Goal: Task Accomplishment & Management: Use online tool/utility

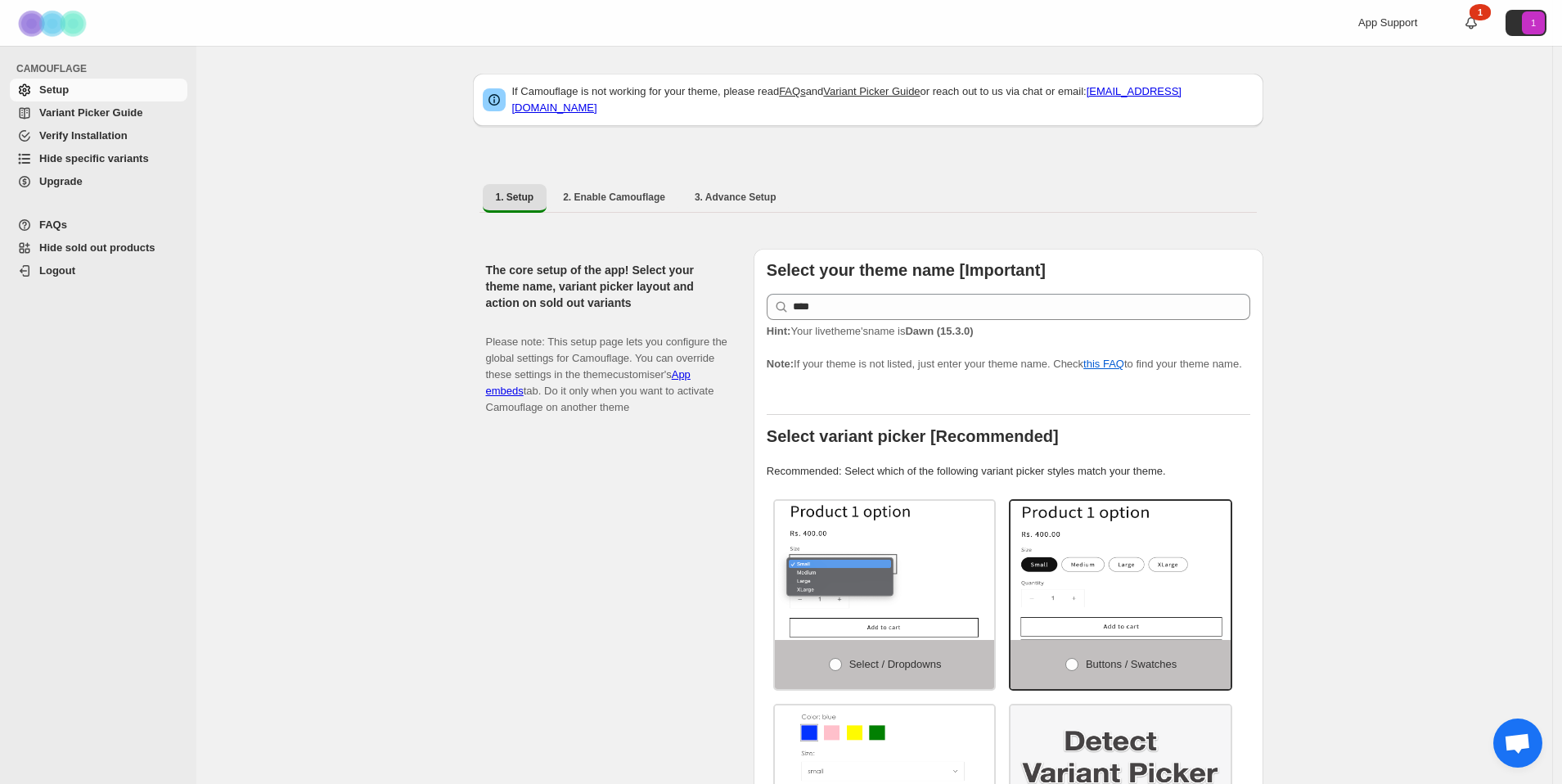
click at [82, 112] on span "Variant Picker Guide" at bounding box center [90, 113] width 103 height 12
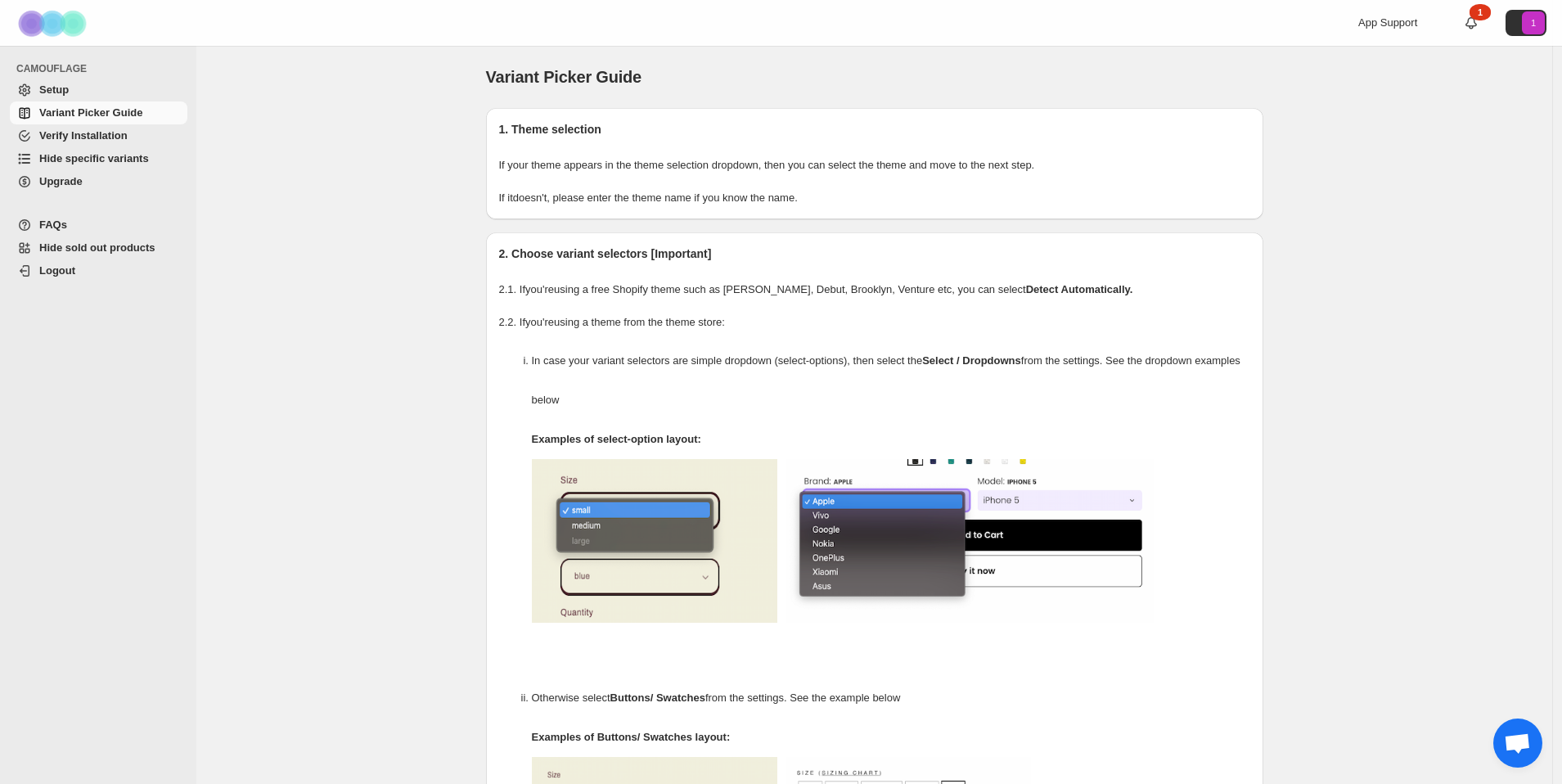
click at [52, 85] on span "Setup" at bounding box center [54, 90] width 30 height 12
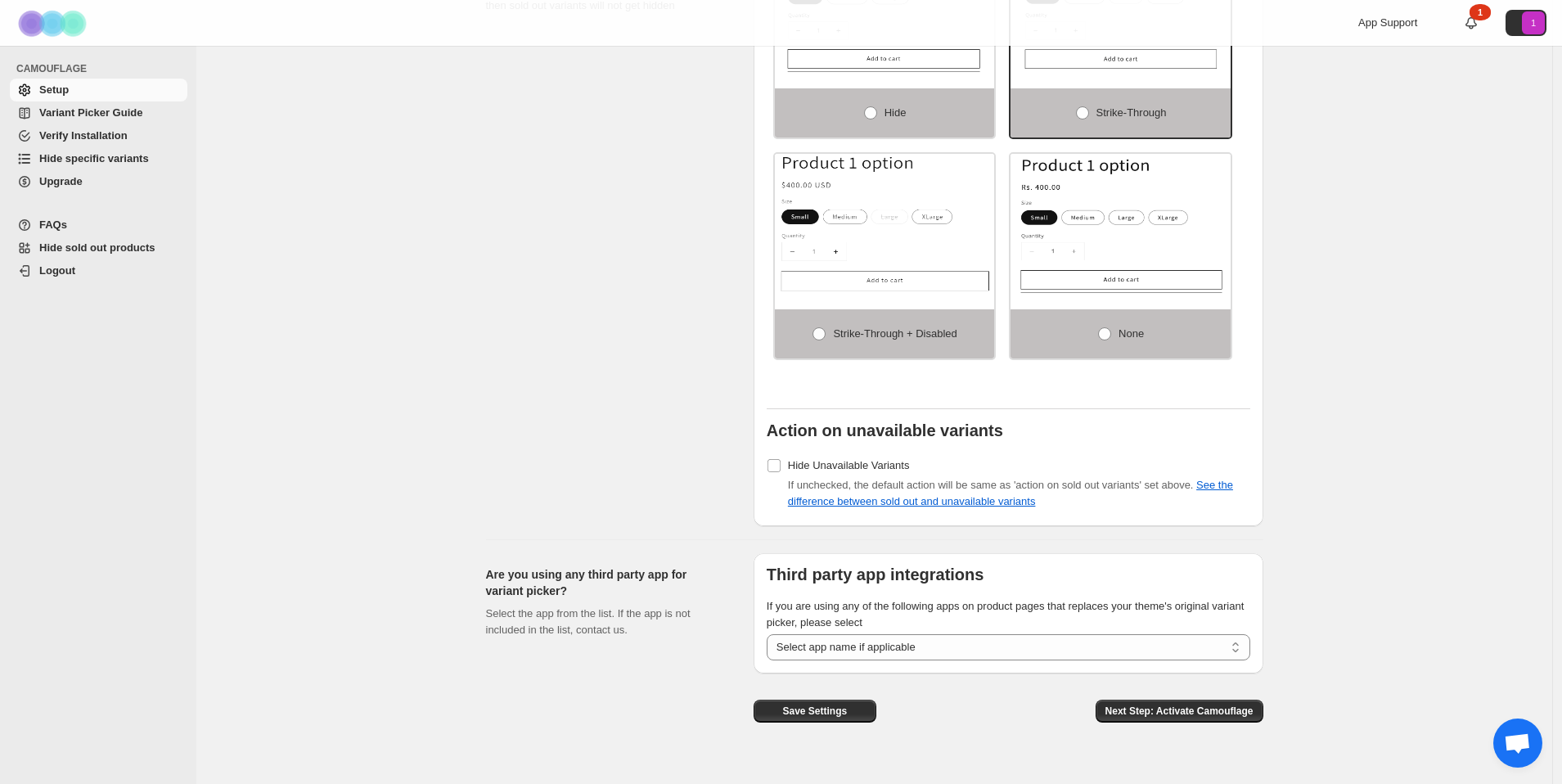
scroll to position [1118, 0]
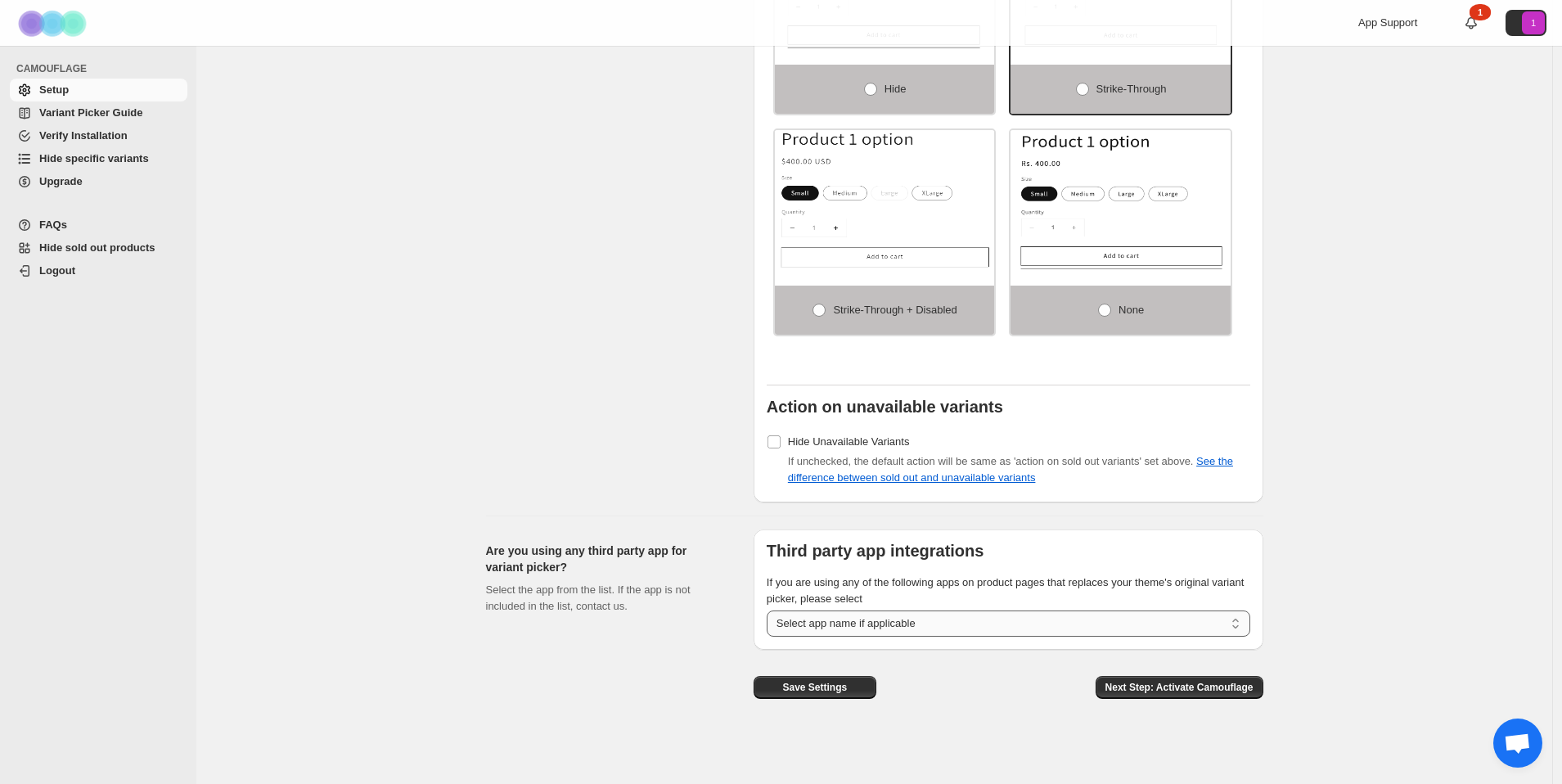
click at [921, 628] on select "**********" at bounding box center [1008, 623] width 484 height 26
click at [1484, 15] on div "1" at bounding box center [1480, 12] width 21 height 16
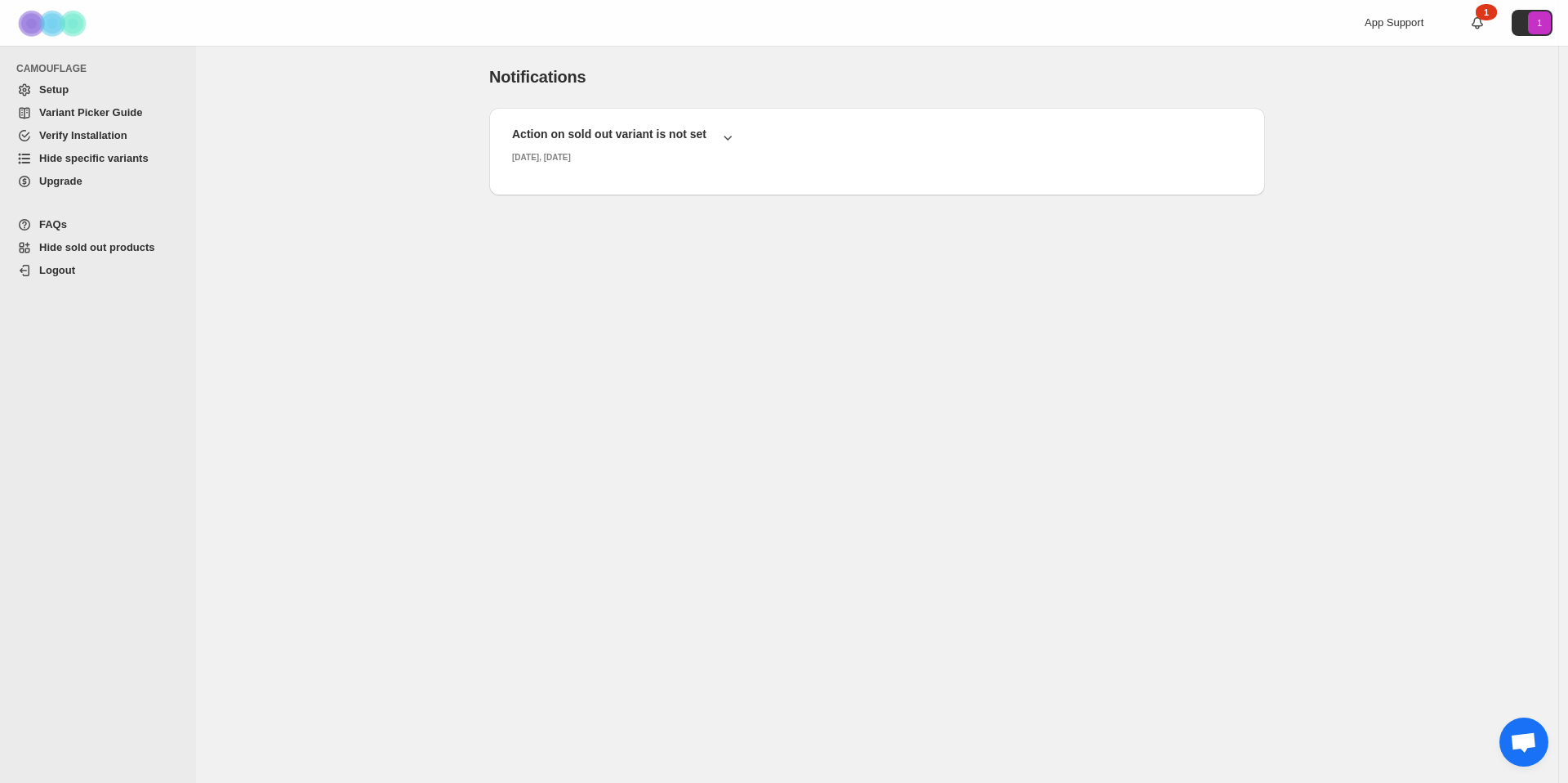
click at [90, 132] on span "Verify Installation" at bounding box center [83, 135] width 89 height 12
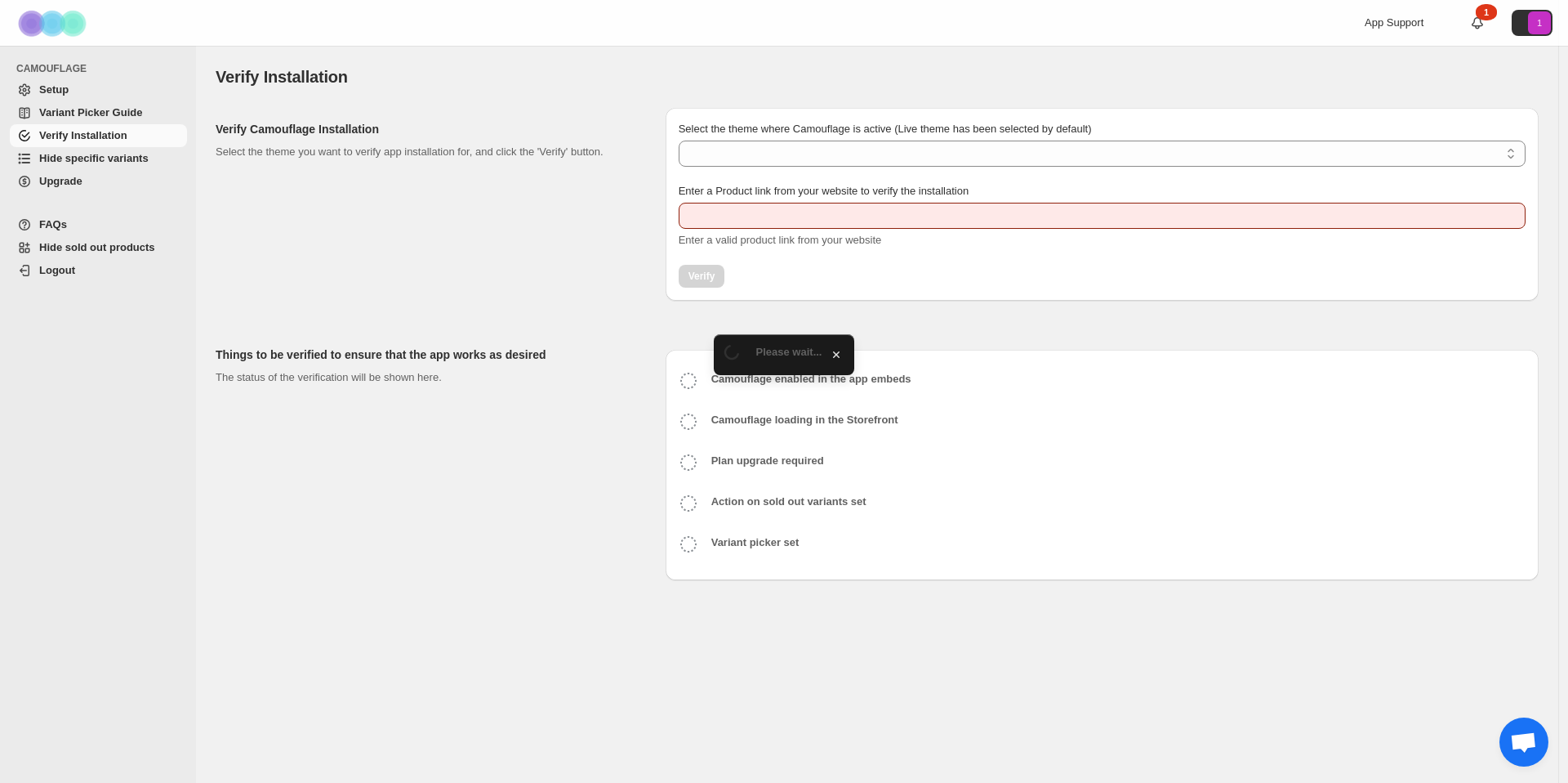
type input "**********"
select select "**********"
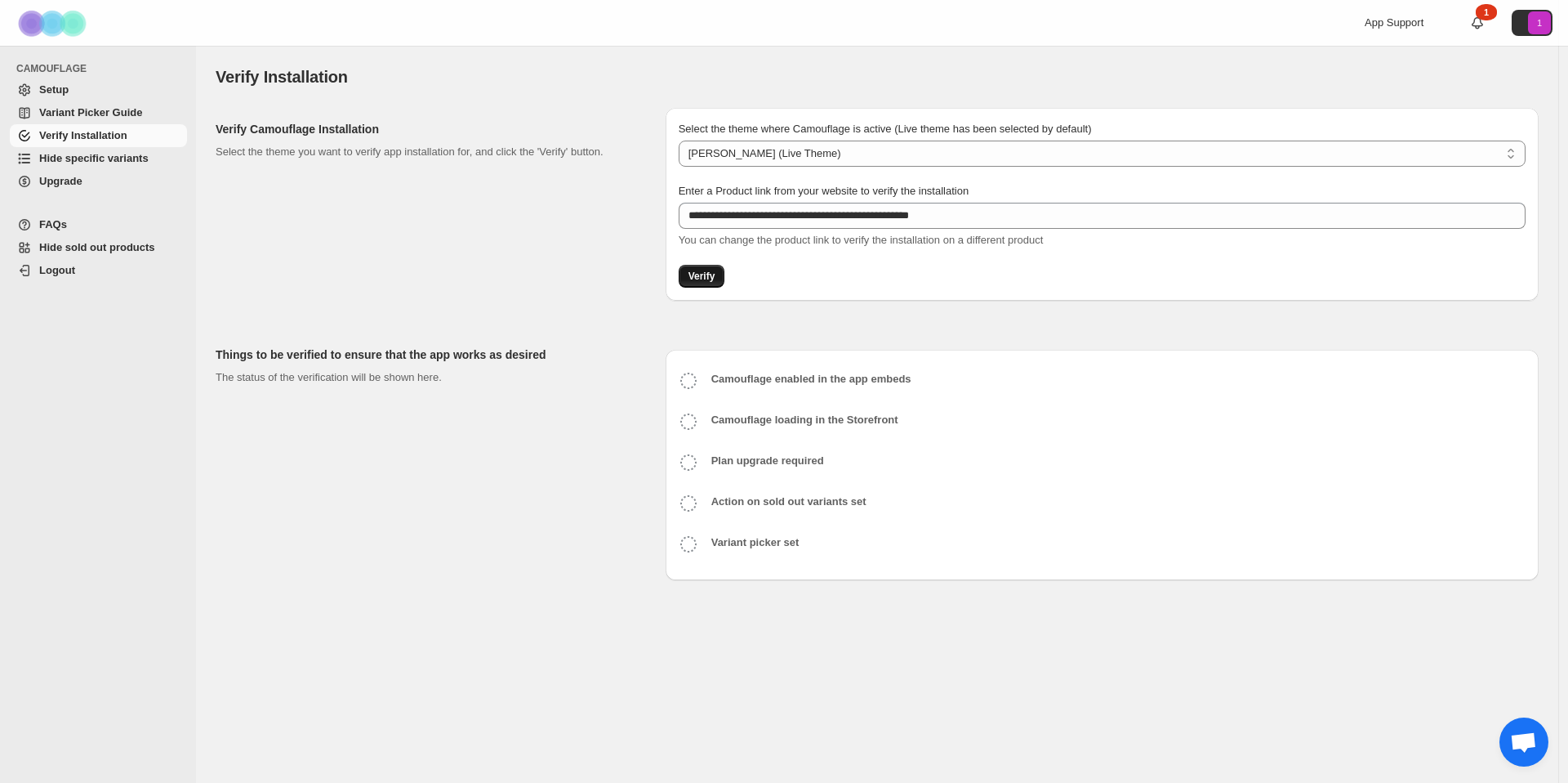
click at [695, 274] on span "Verify" at bounding box center [702, 275] width 27 height 13
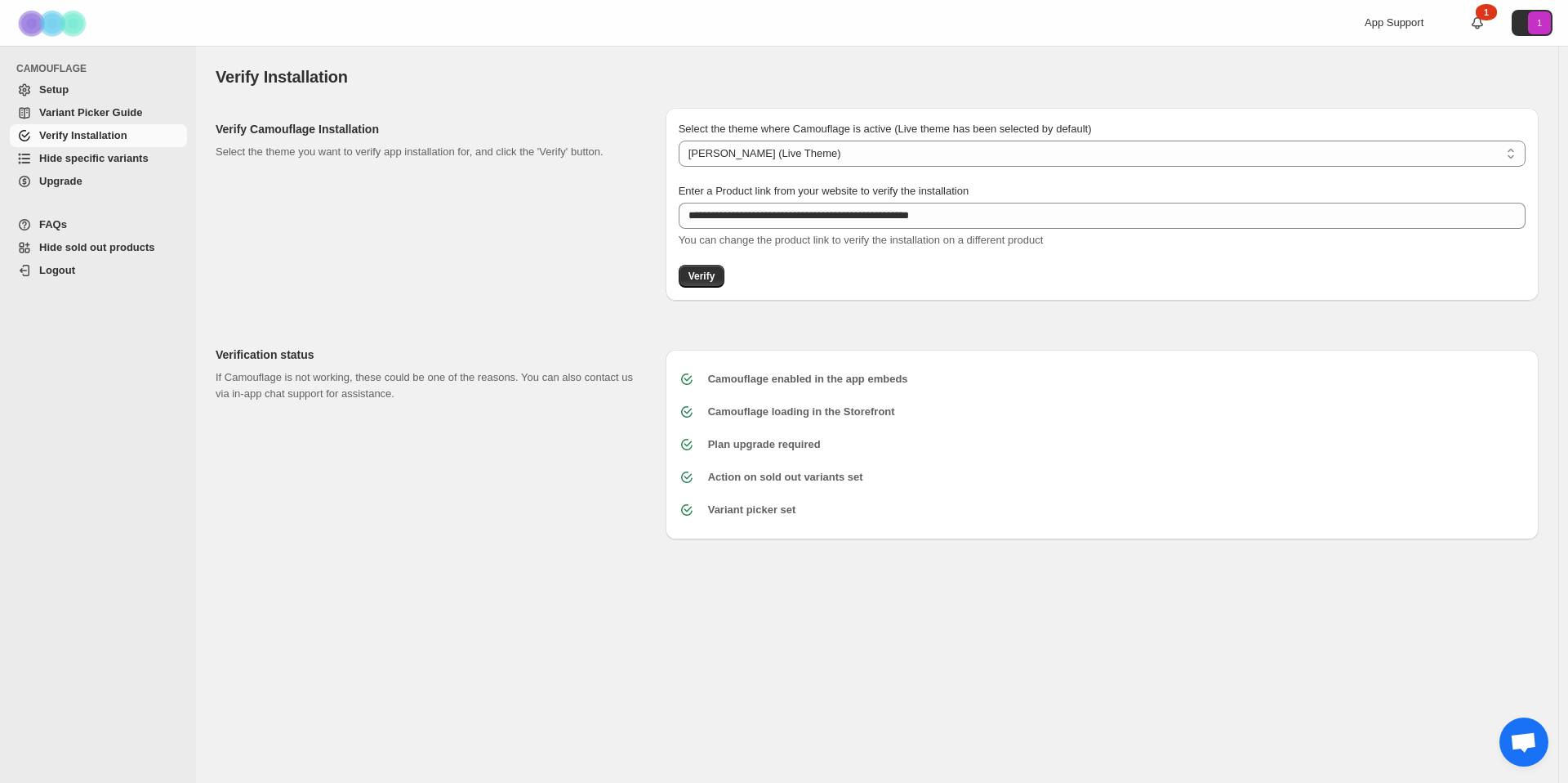
click at [101, 157] on span "Hide specific variants" at bounding box center [94, 158] width 109 height 12
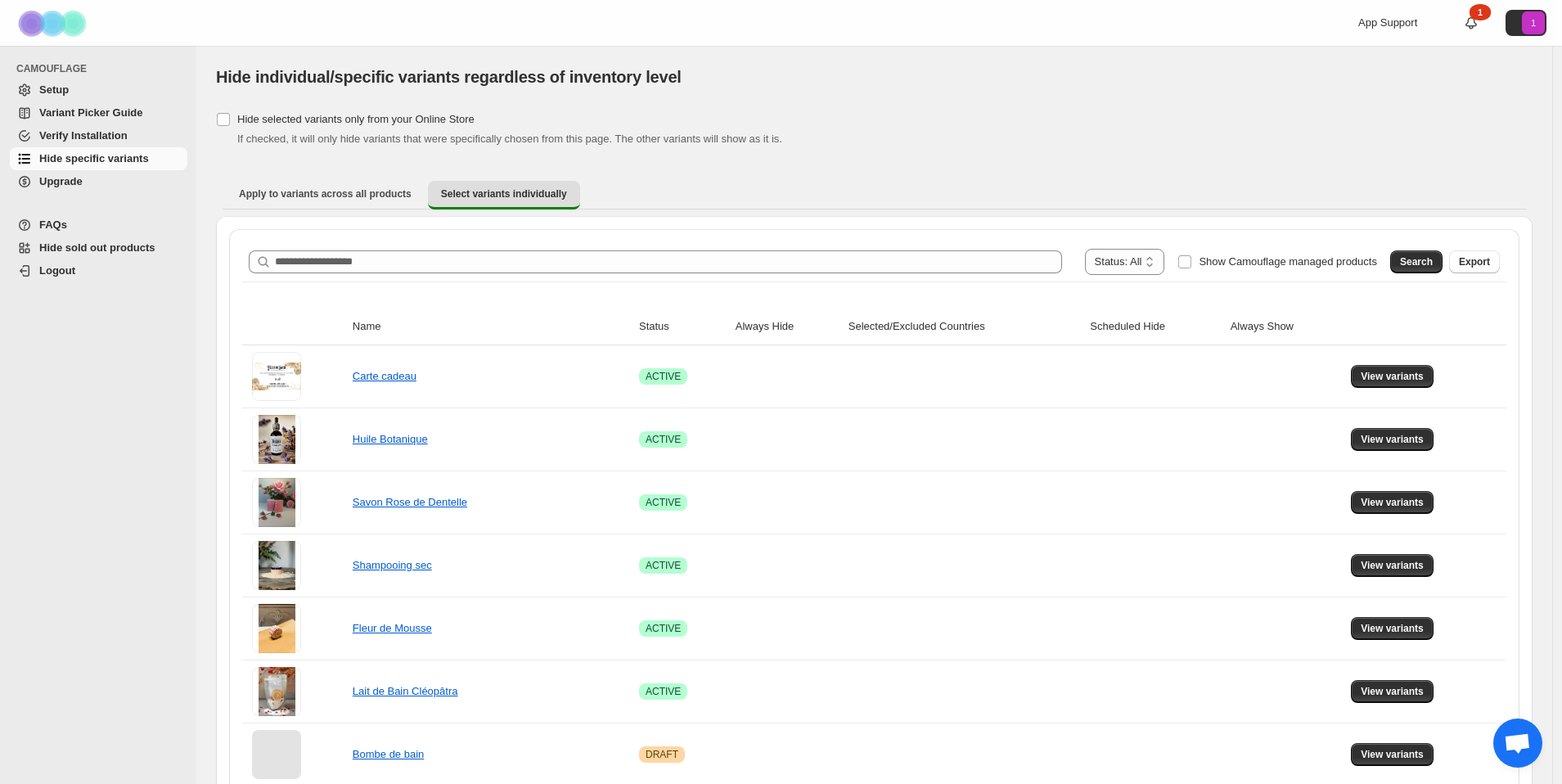
click at [61, 113] on span "Variant Picker Guide" at bounding box center [90, 113] width 103 height 12
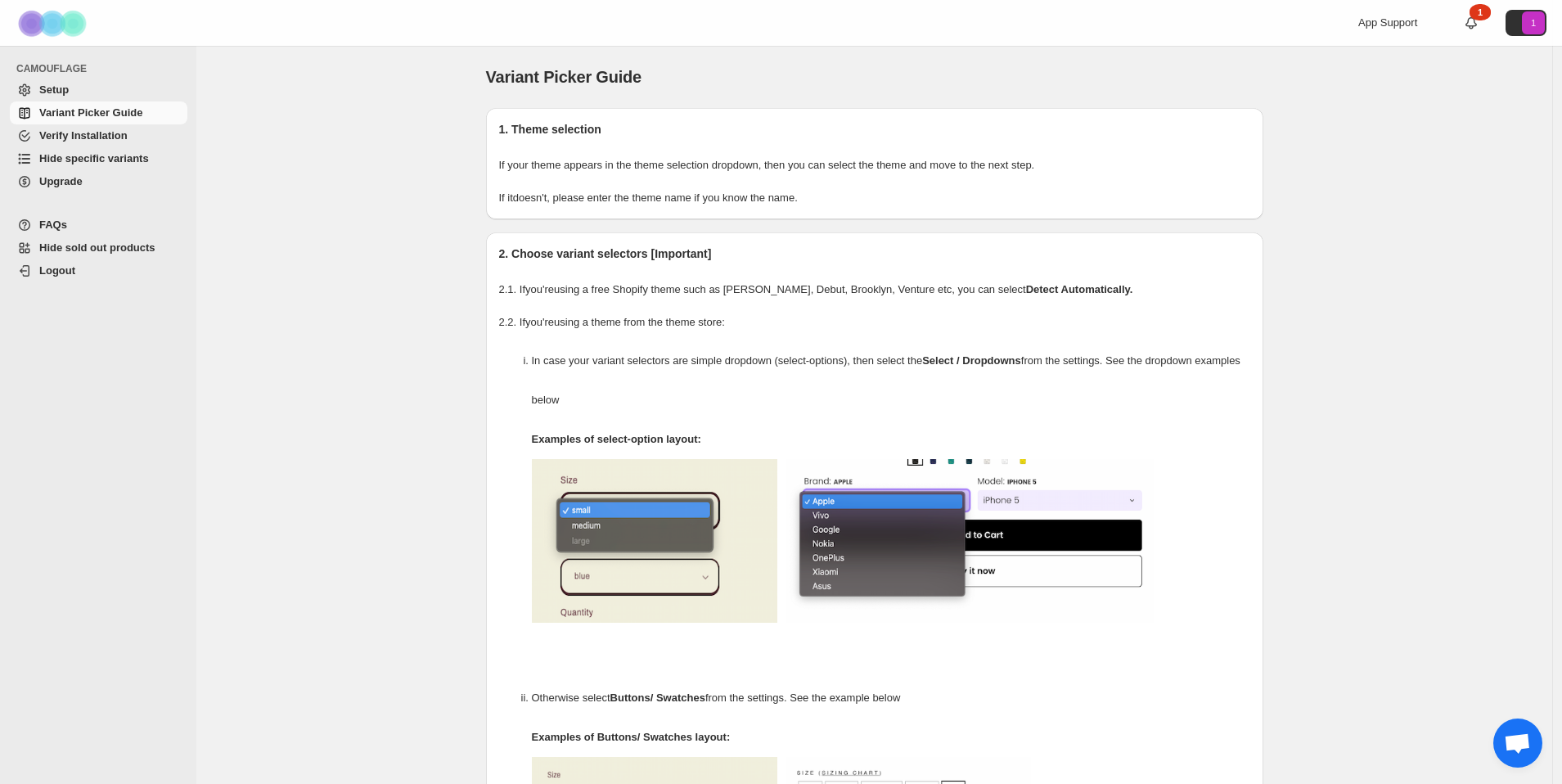
click at [90, 159] on span "Hide specific variants" at bounding box center [94, 158] width 109 height 12
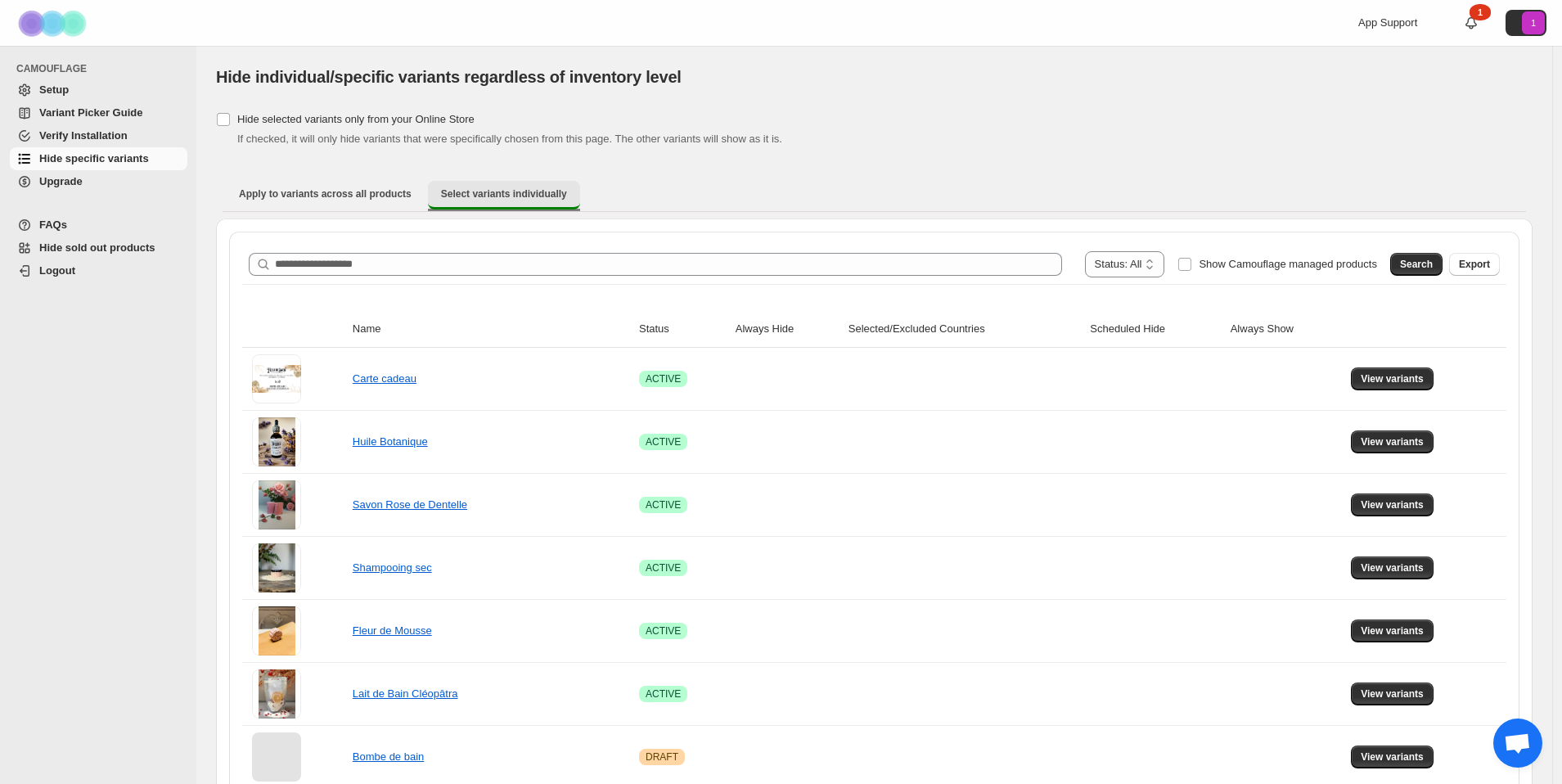
click at [567, 198] on span "Select variants individually" at bounding box center [504, 194] width 126 height 13
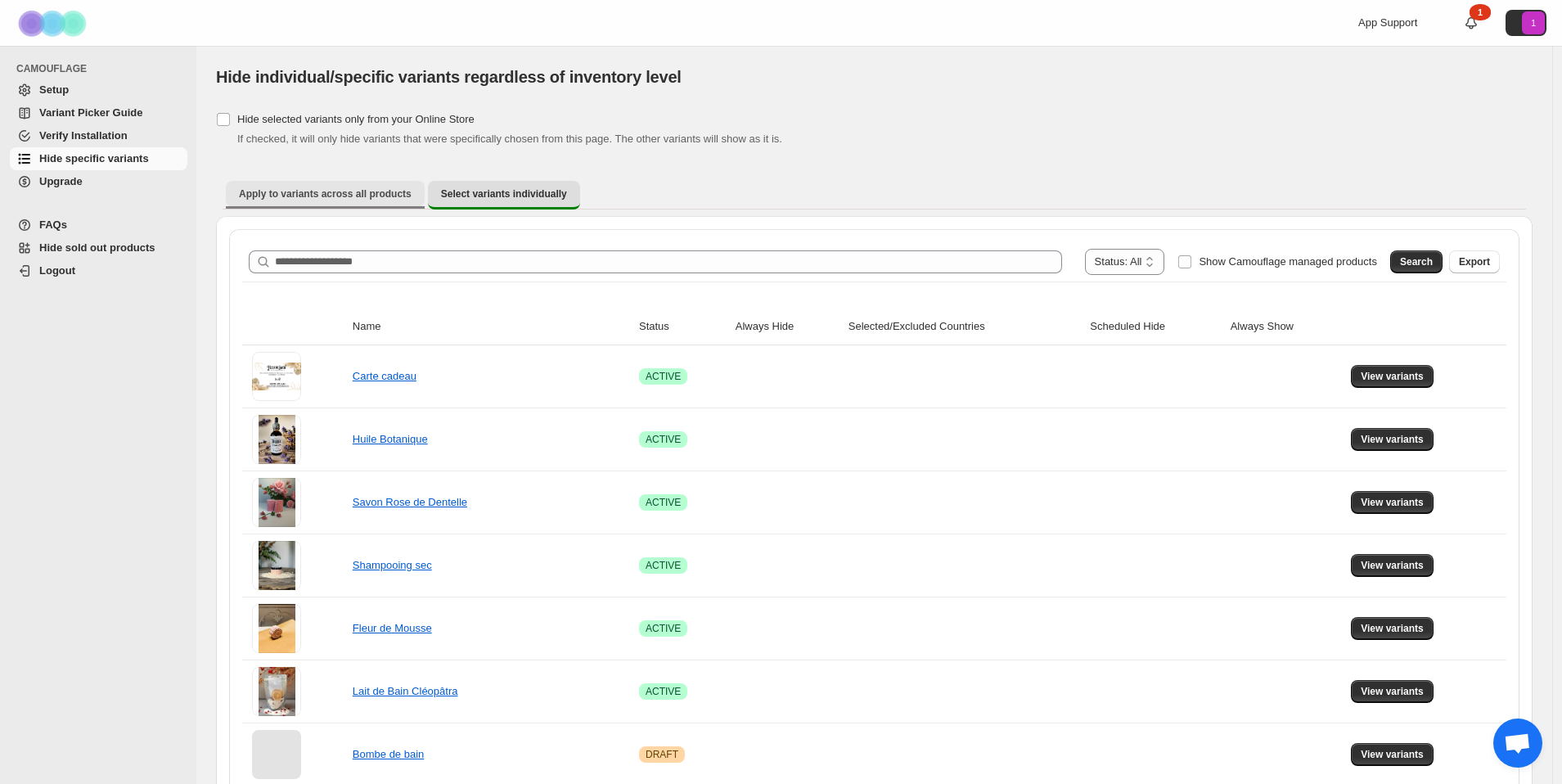
click at [368, 195] on span "Apply to variants across all products" at bounding box center [325, 194] width 172 height 13
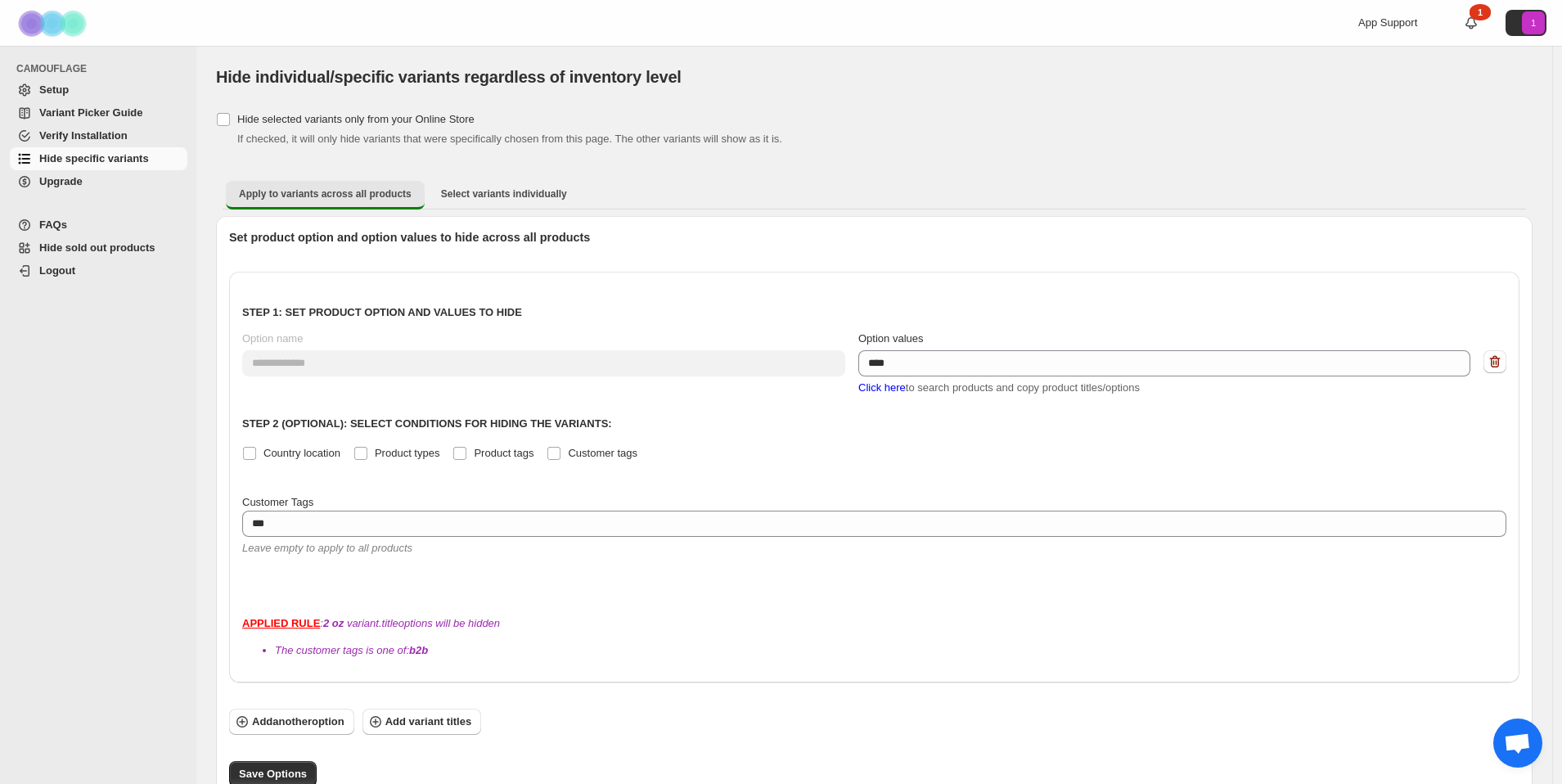
scroll to position [10, 0]
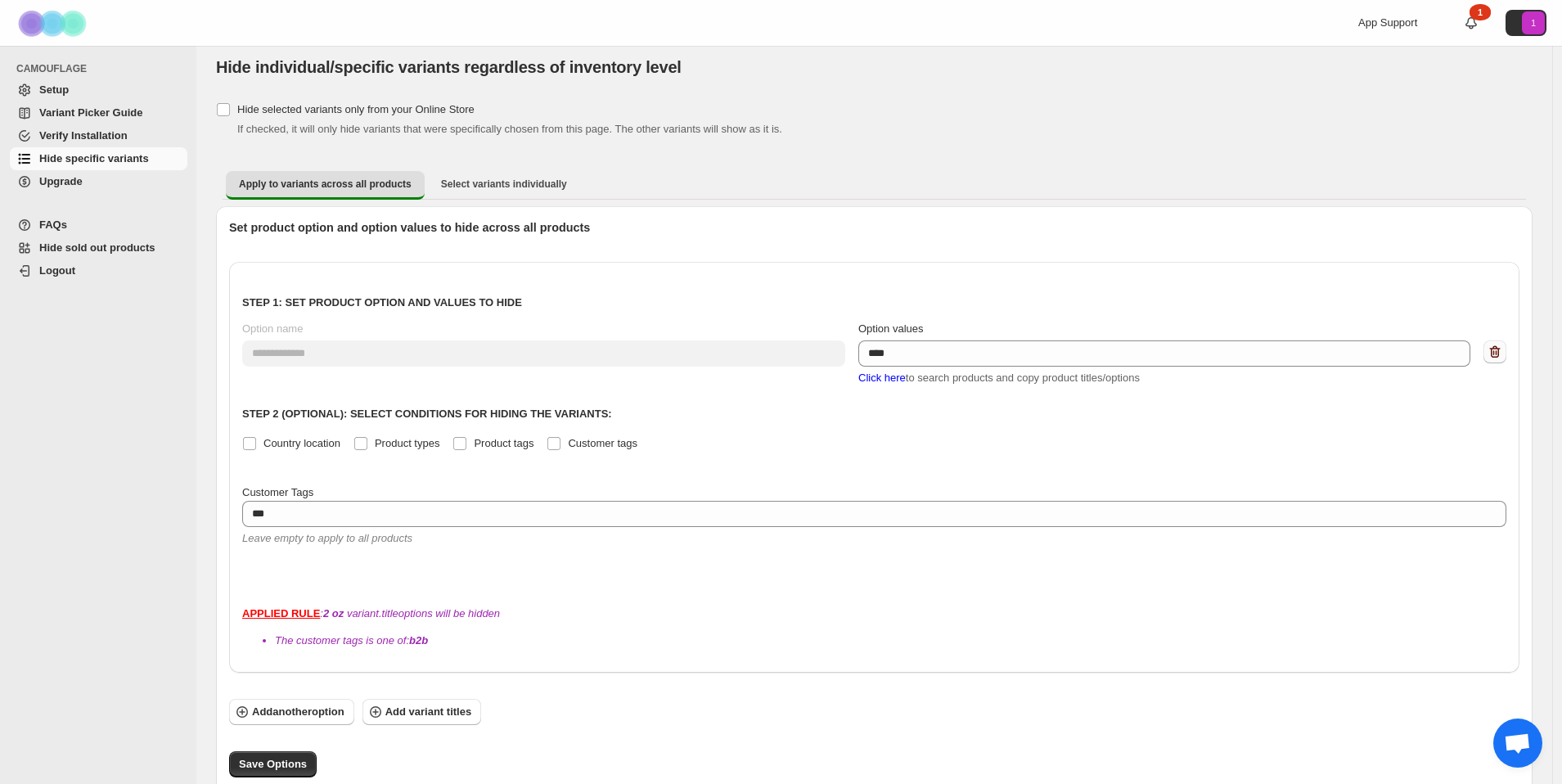
click at [1503, 351] on icon "button" at bounding box center [1495, 351] width 16 height 16
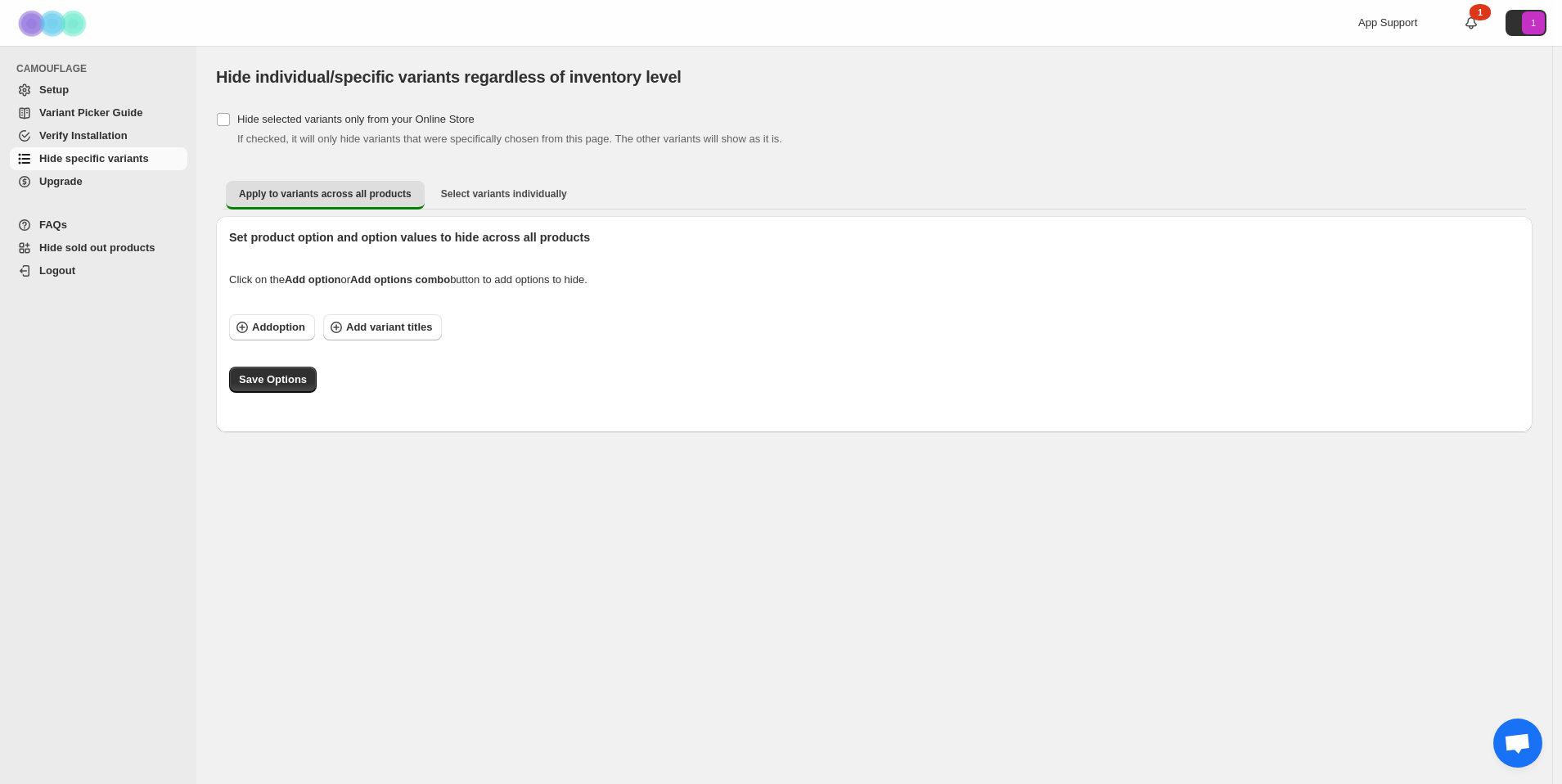
scroll to position [0, 0]
click at [479, 191] on span "Select variants individually" at bounding box center [504, 194] width 126 height 13
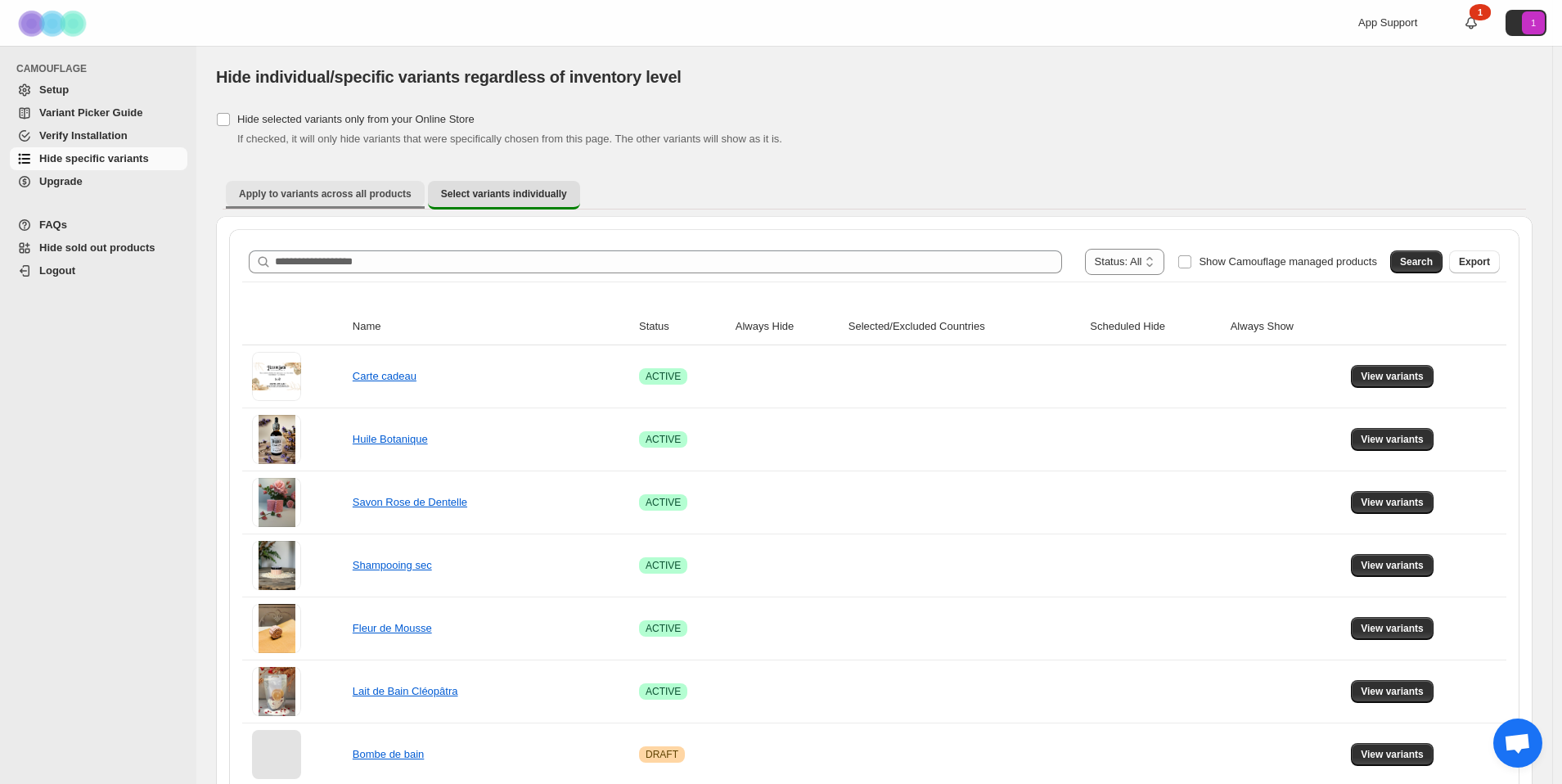
click at [308, 190] on span "Apply to variants across all products" at bounding box center [325, 194] width 172 height 13
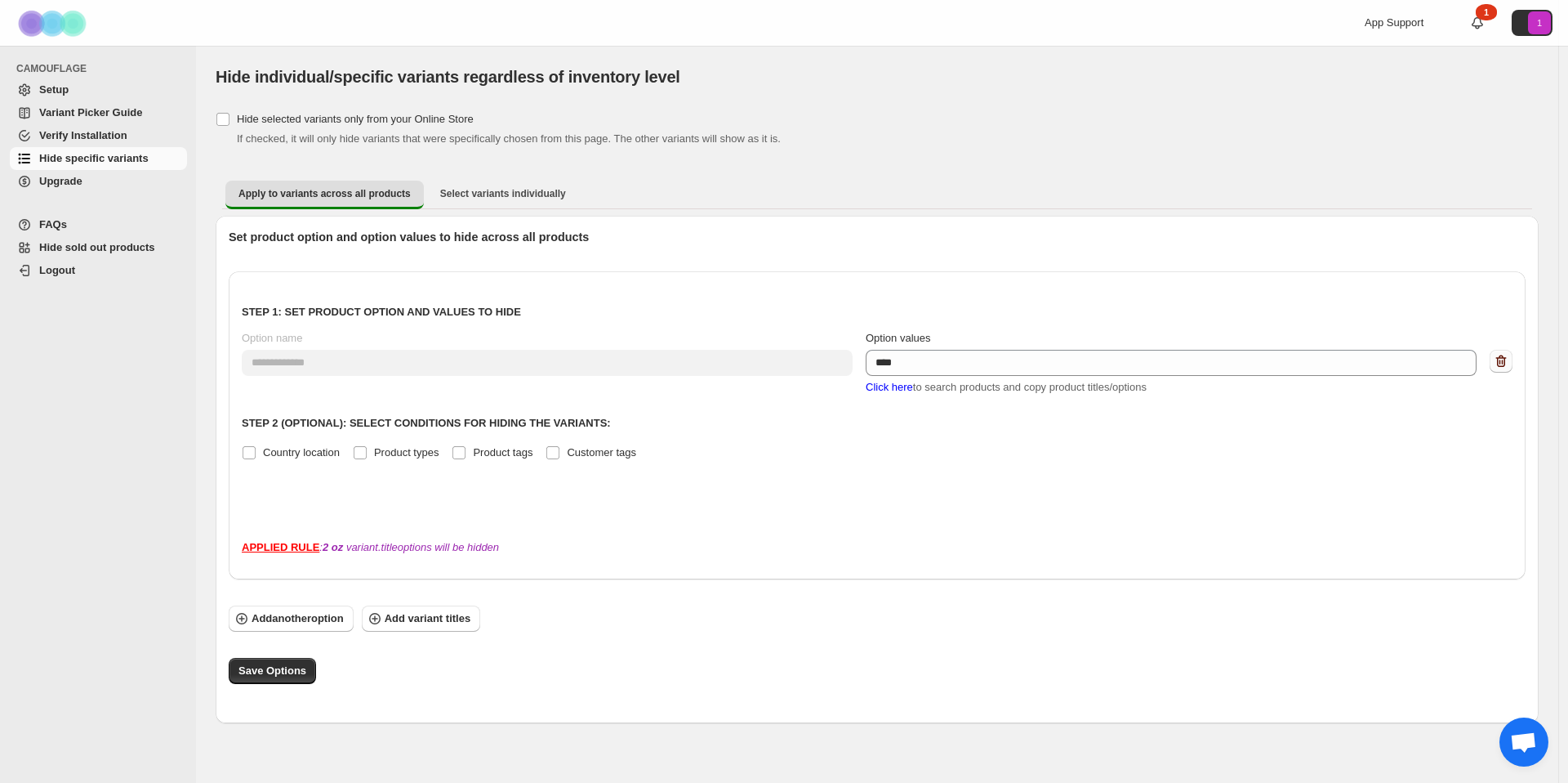
click at [1499, 364] on icon "button" at bounding box center [1501, 360] width 16 height 16
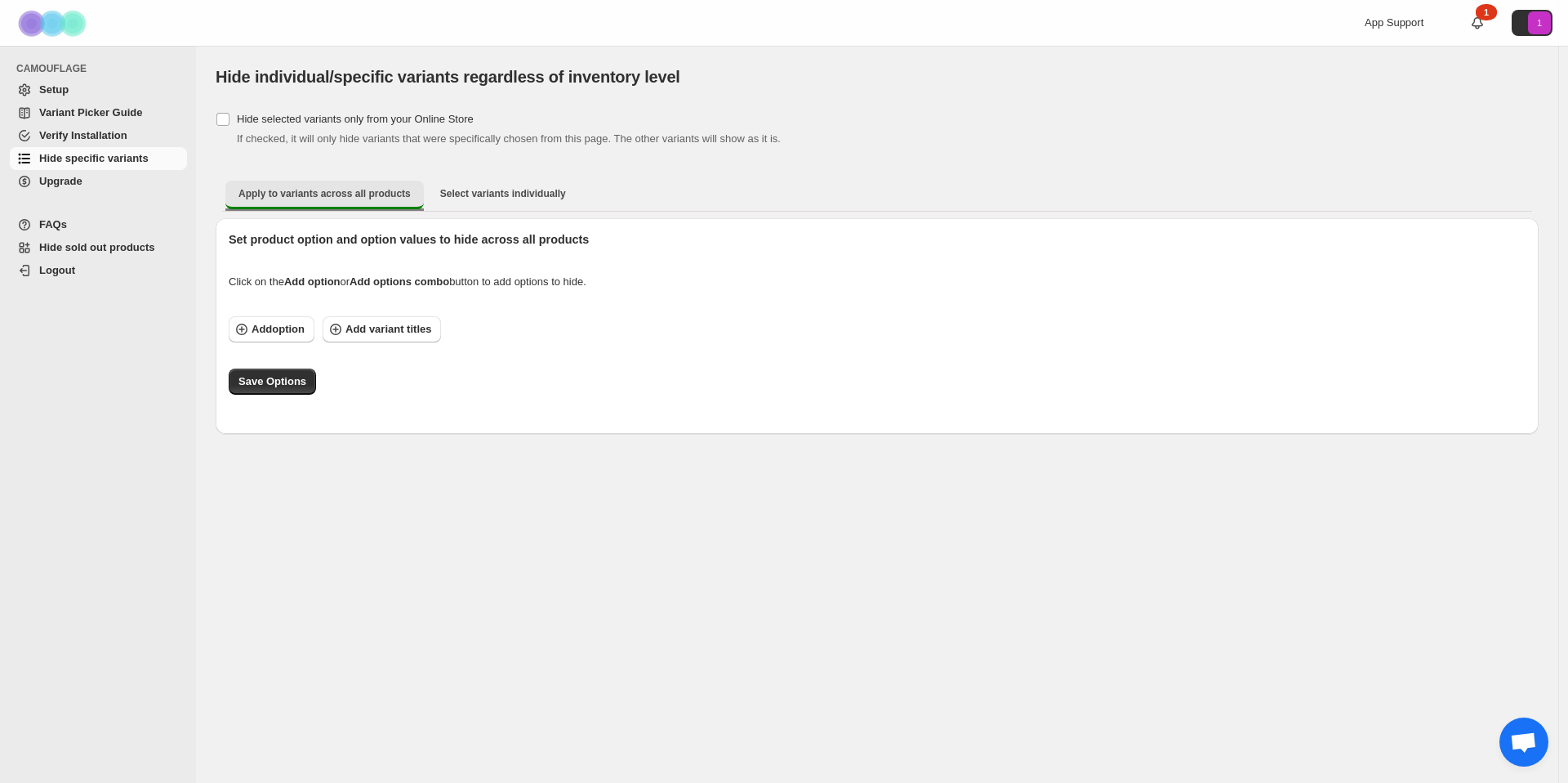
drag, startPoint x: 309, startPoint y: 192, endPoint x: 371, endPoint y: 195, distance: 62.1
click at [313, 192] on span "Apply to variants across all products" at bounding box center [325, 193] width 172 height 13
click at [473, 194] on span "Select variants individually" at bounding box center [503, 193] width 126 height 13
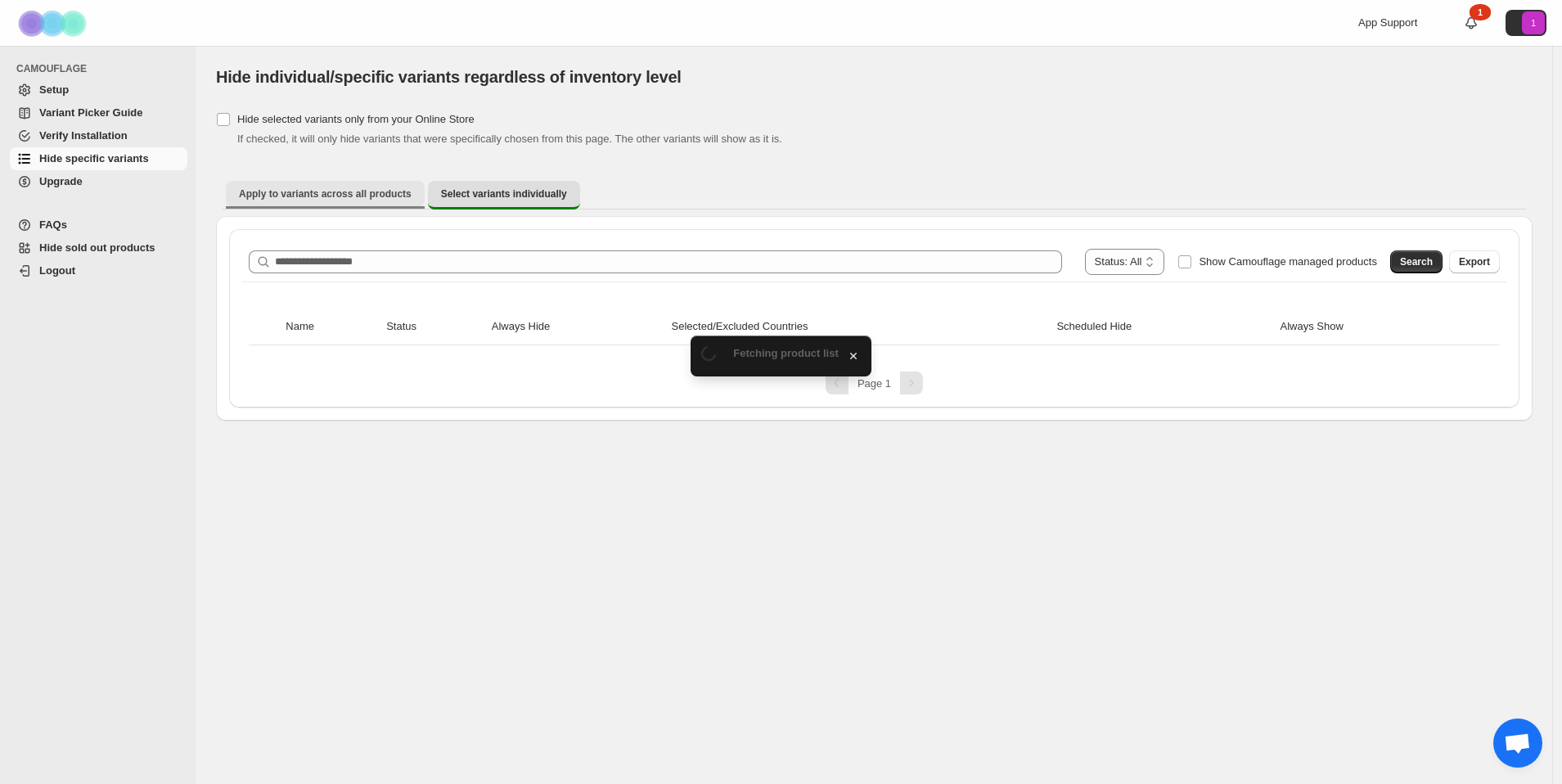
click at [363, 189] on span "Apply to variants across all products" at bounding box center [325, 194] width 172 height 13
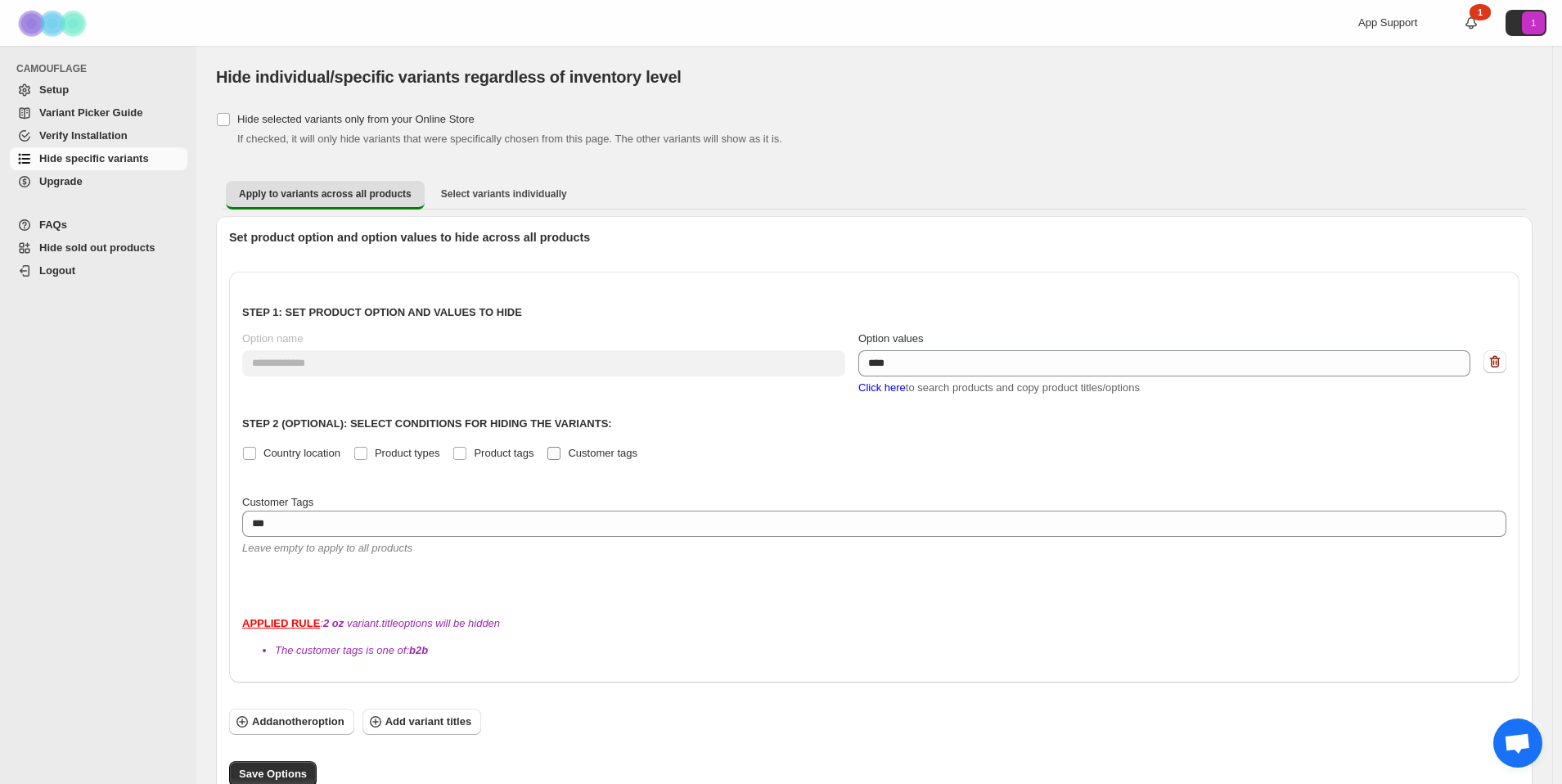
click at [562, 454] on span at bounding box center [554, 453] width 15 height 15
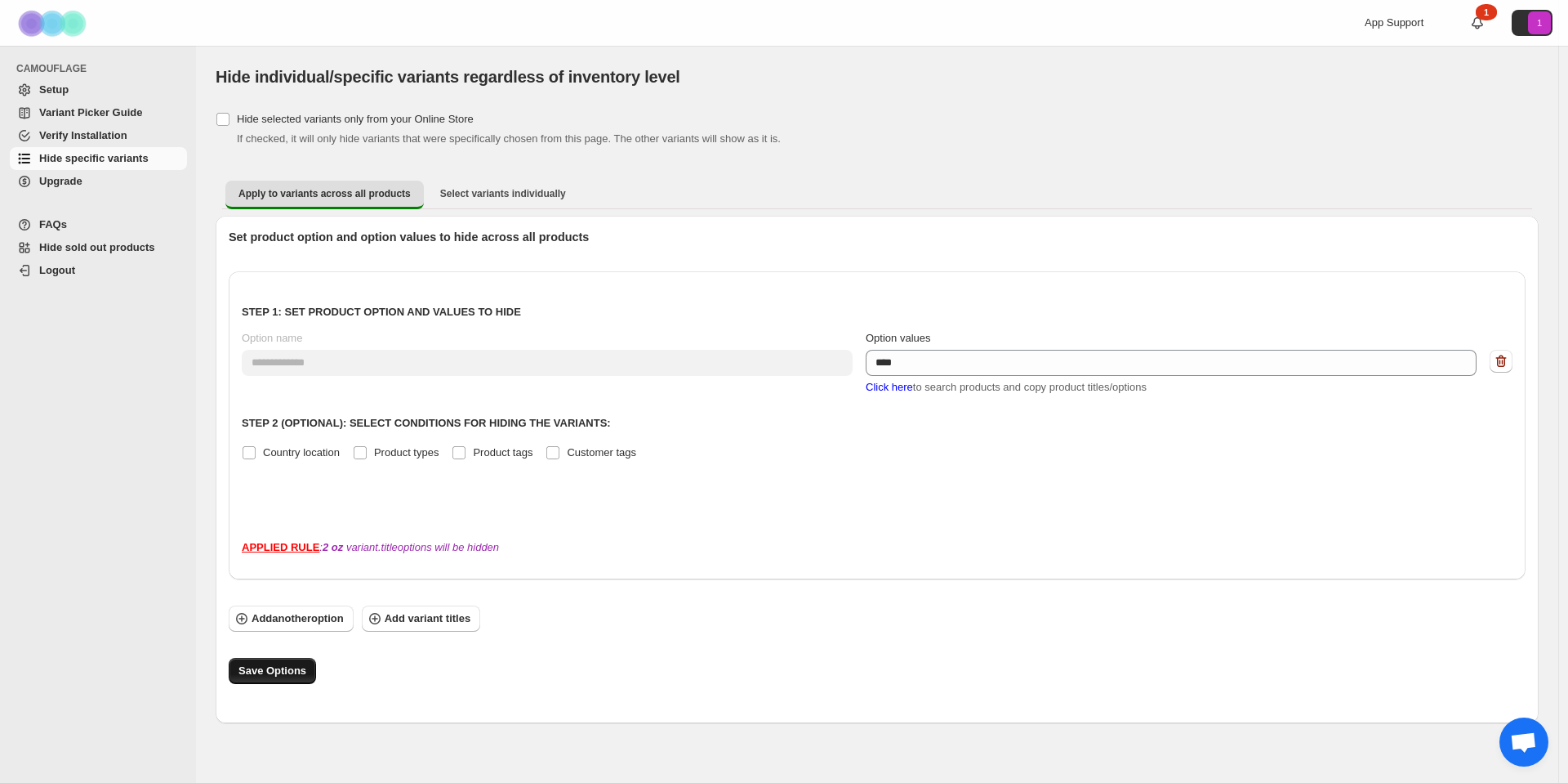
click at [268, 668] on span "Save Options" at bounding box center [273, 671] width 68 height 16
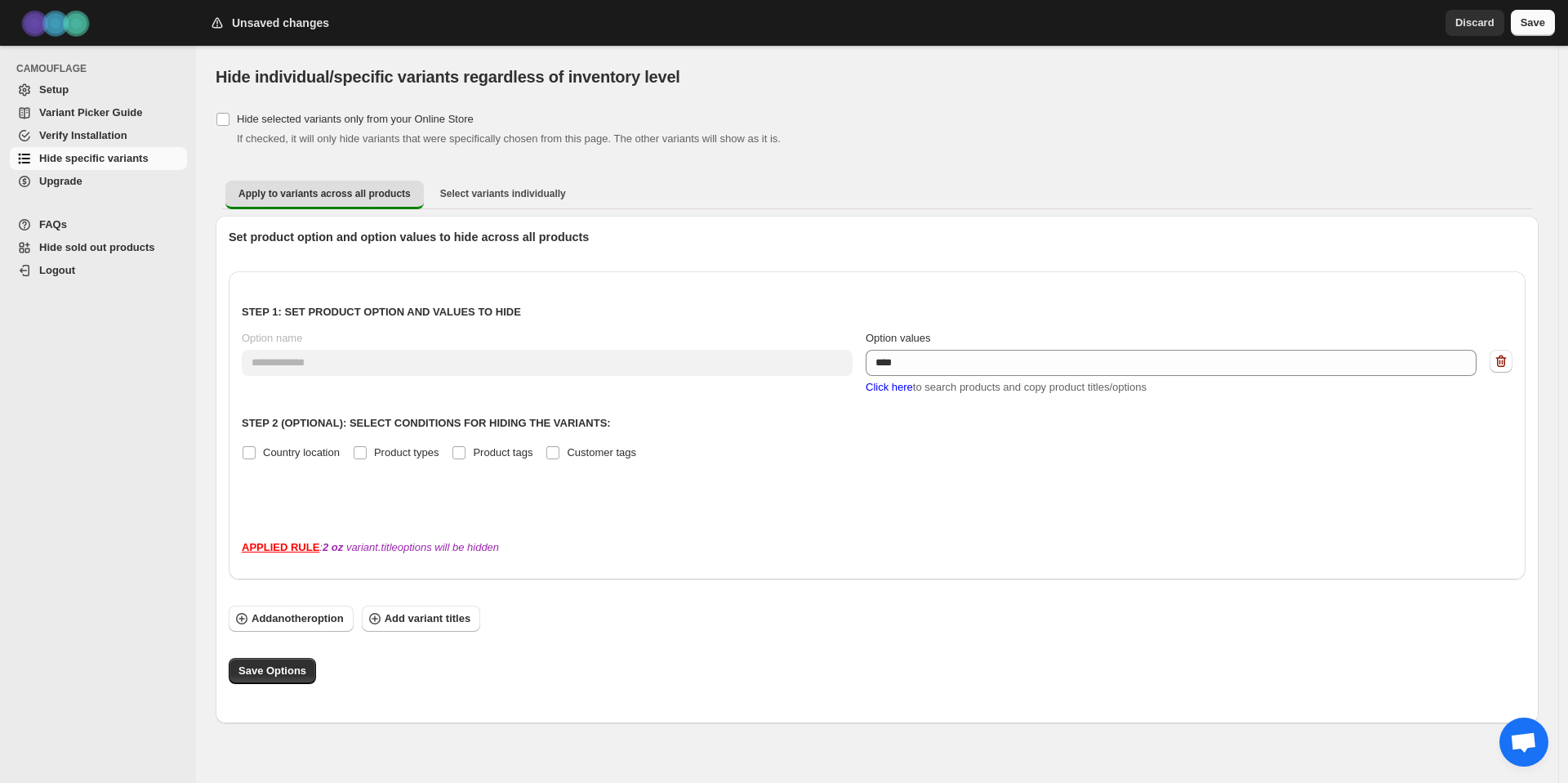
click at [1535, 27] on span "Save" at bounding box center [1532, 22] width 25 height 16
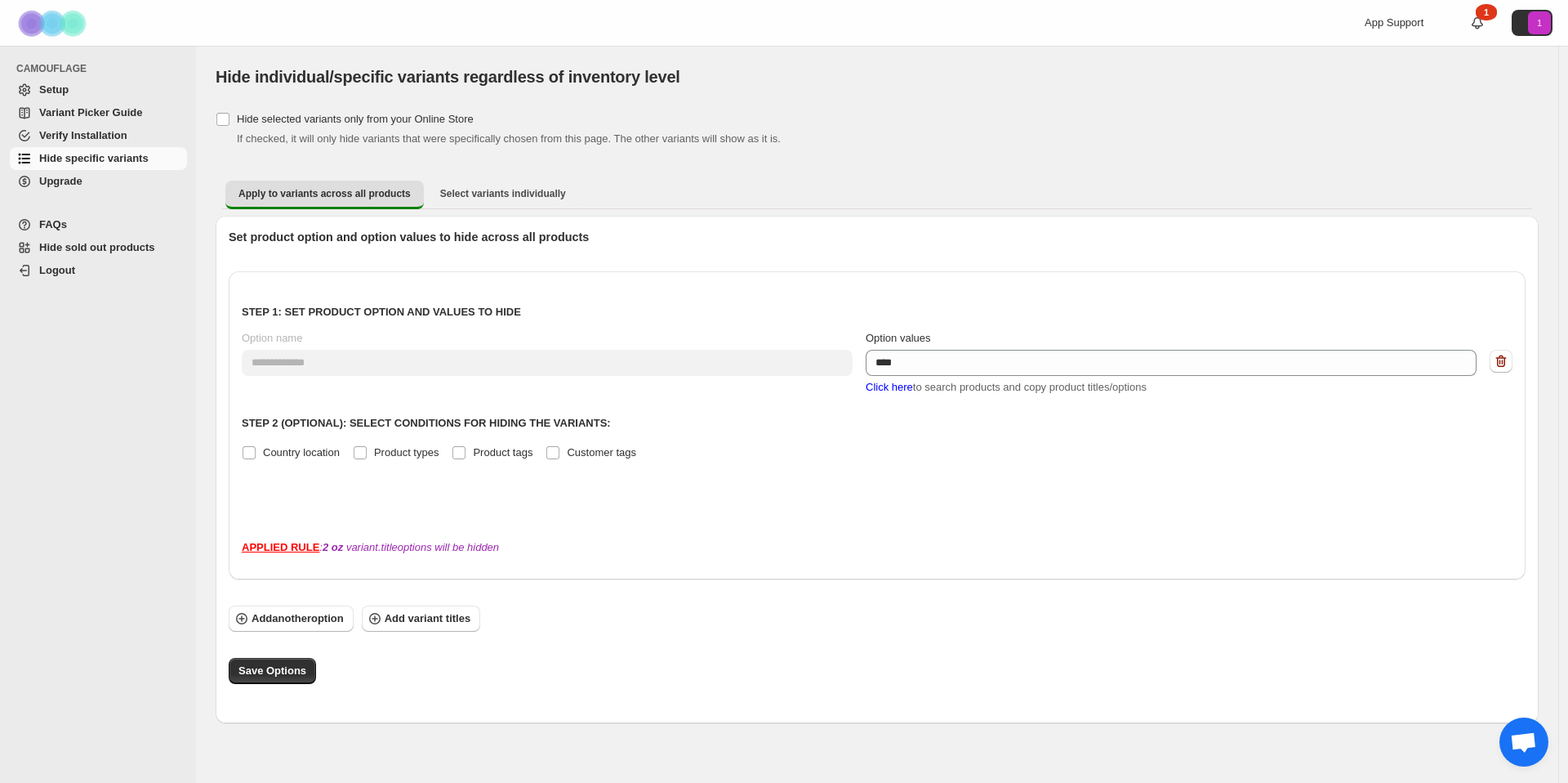
click at [45, 271] on span "Logout" at bounding box center [57, 270] width 36 height 12
